Goal: Information Seeking & Learning: Learn about a topic

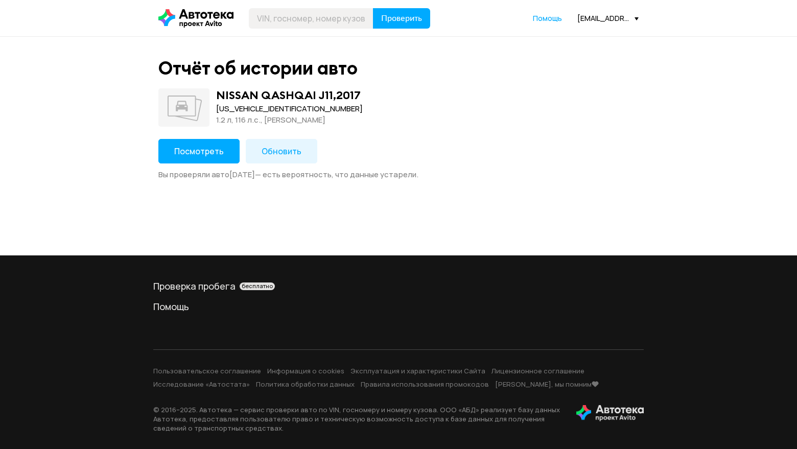
click at [198, 147] on span "Посмотреть" at bounding box center [199, 151] width 50 height 11
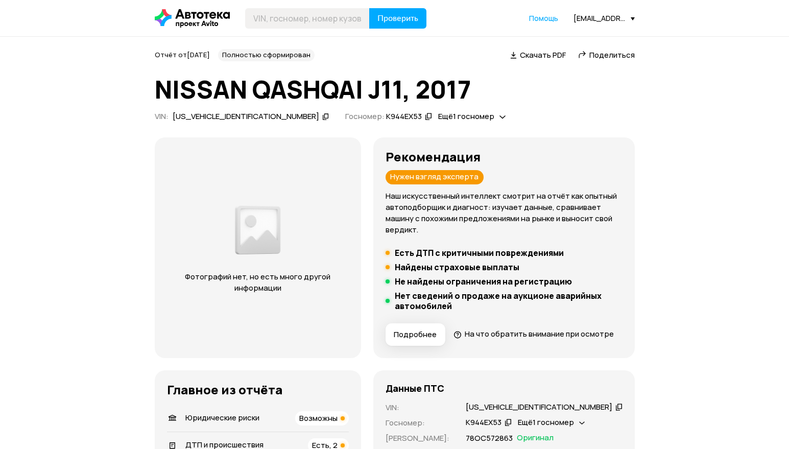
scroll to position [102, 0]
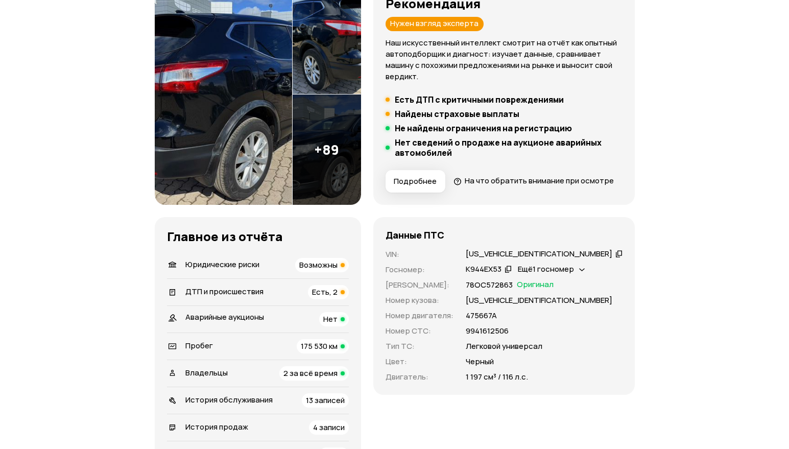
click at [247, 297] on span "ДТП и происшествия" at bounding box center [224, 291] width 78 height 11
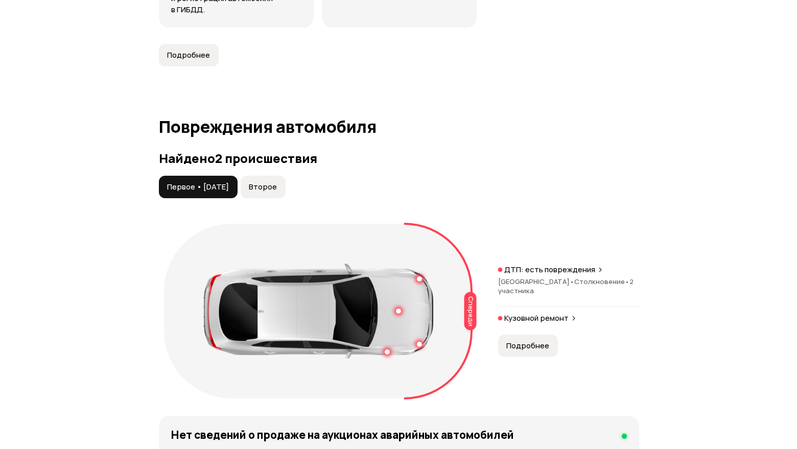
scroll to position [1200, 0]
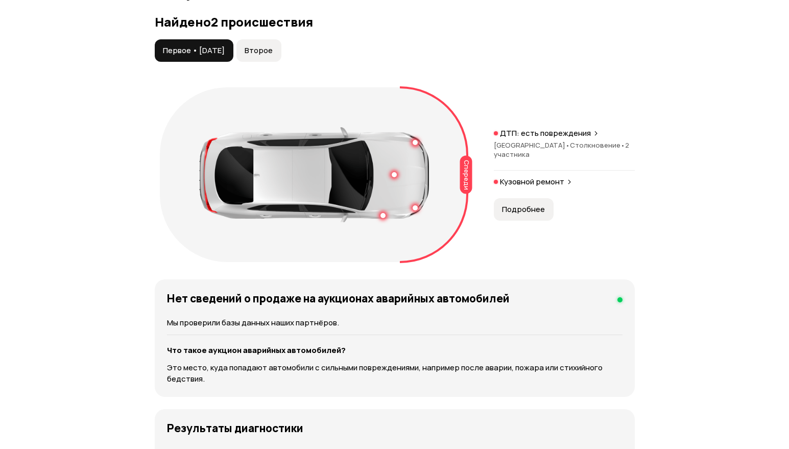
click at [519, 215] on span "Подробнее" at bounding box center [523, 209] width 43 height 10
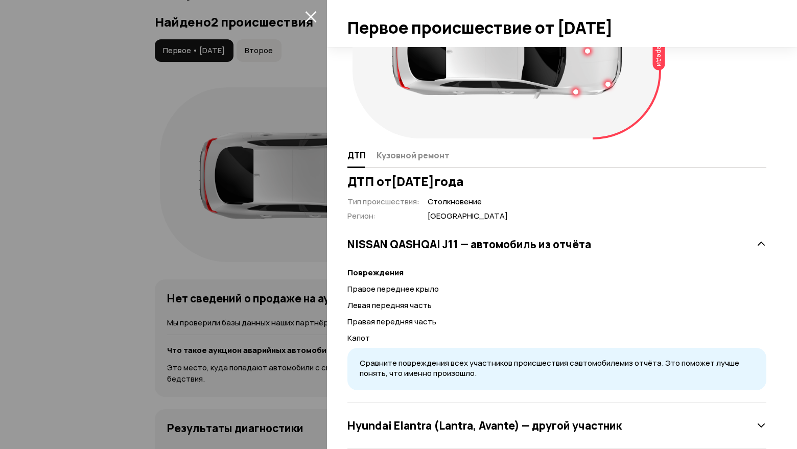
scroll to position [102, 0]
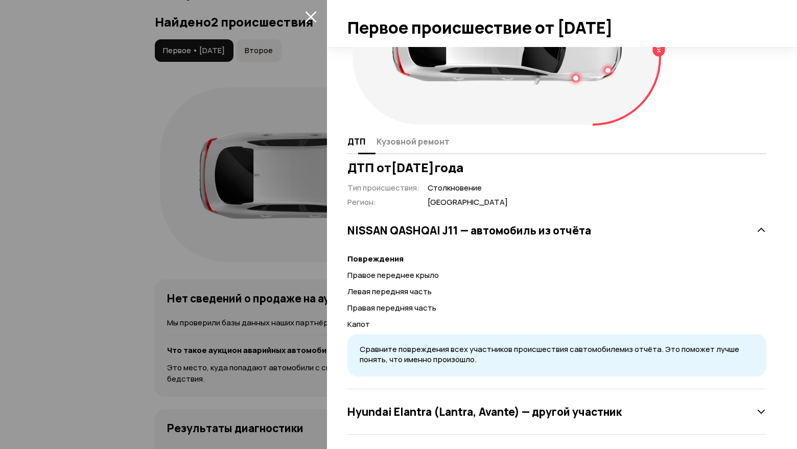
click at [426, 137] on span "Кузовной ремонт" at bounding box center [413, 141] width 73 height 10
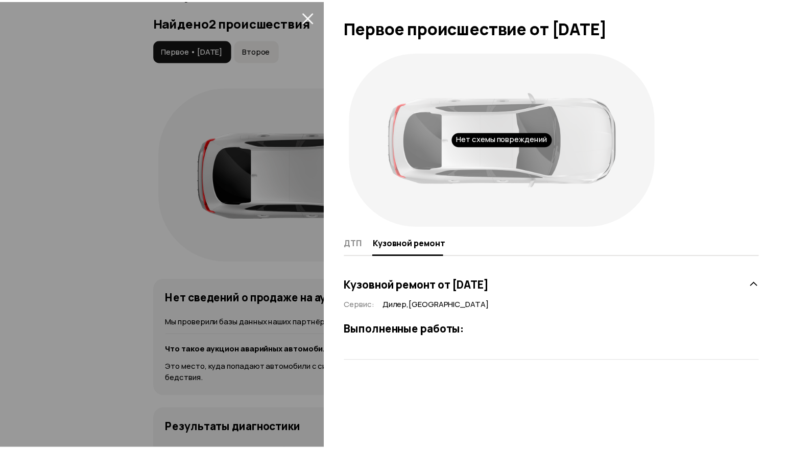
scroll to position [0, 0]
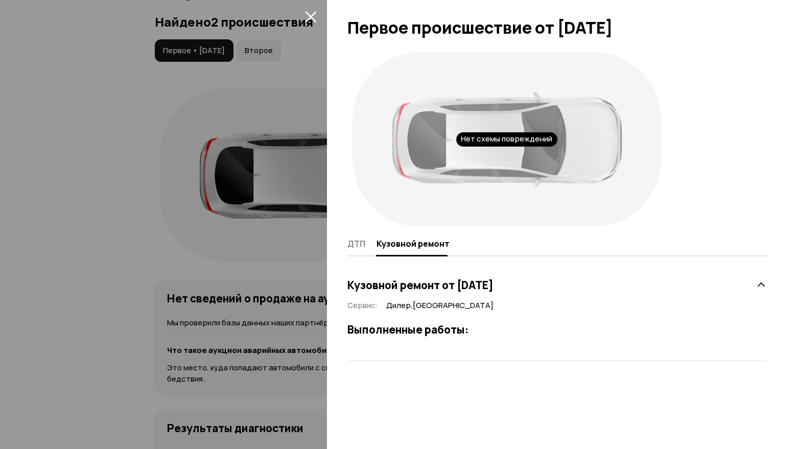
click at [314, 17] on icon "закрыть" at bounding box center [311, 17] width 12 height 12
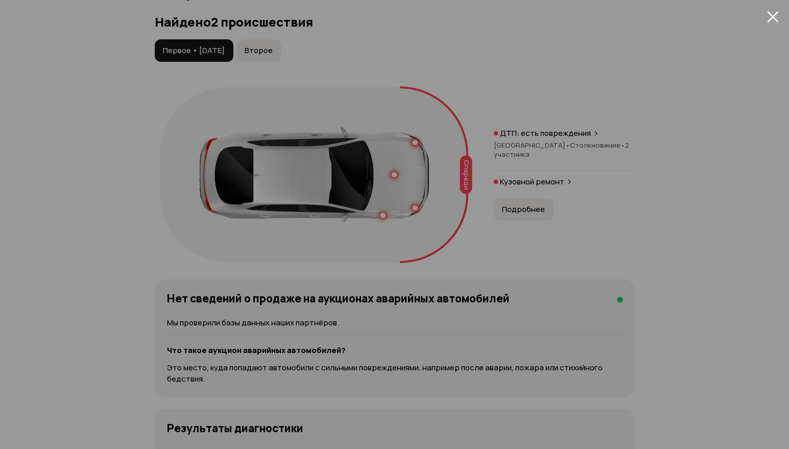
click at [273, 56] on span "Второе" at bounding box center [259, 50] width 28 height 10
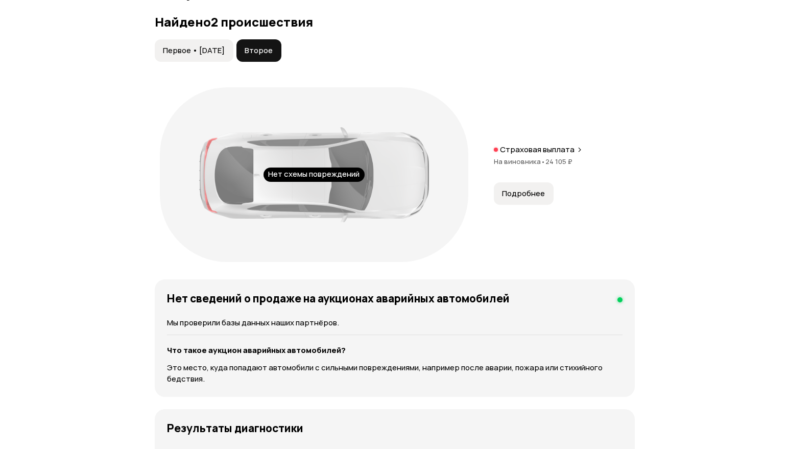
click at [514, 199] on span "Подробнее" at bounding box center [523, 194] width 43 height 10
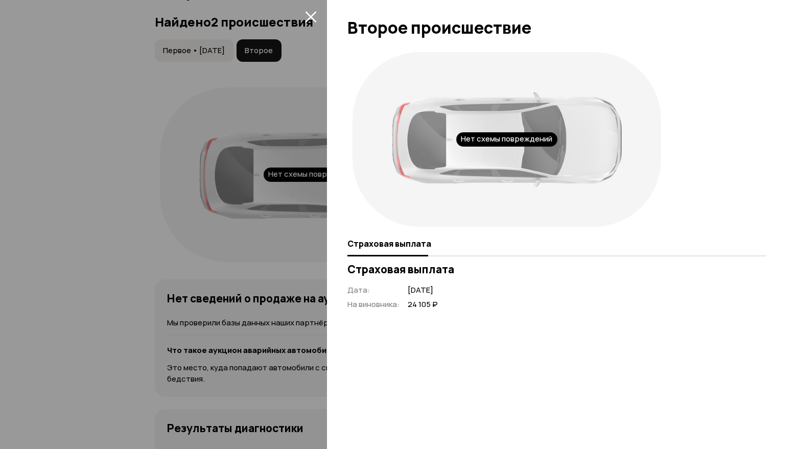
click at [310, 20] on icon "закрыть" at bounding box center [311, 17] width 12 height 12
